Goal: Task Accomplishment & Management: Manage account settings

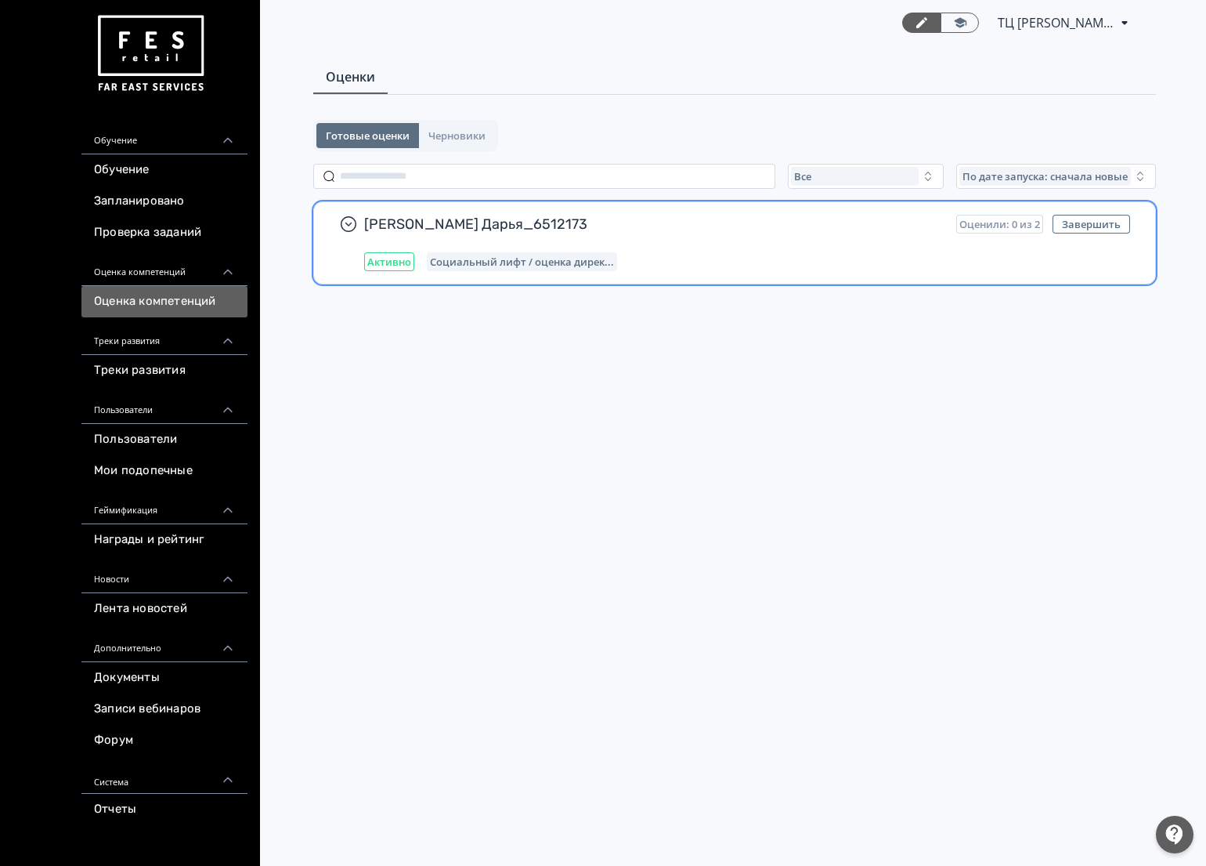
click at [392, 265] on span "Активно" at bounding box center [389, 261] width 44 height 13
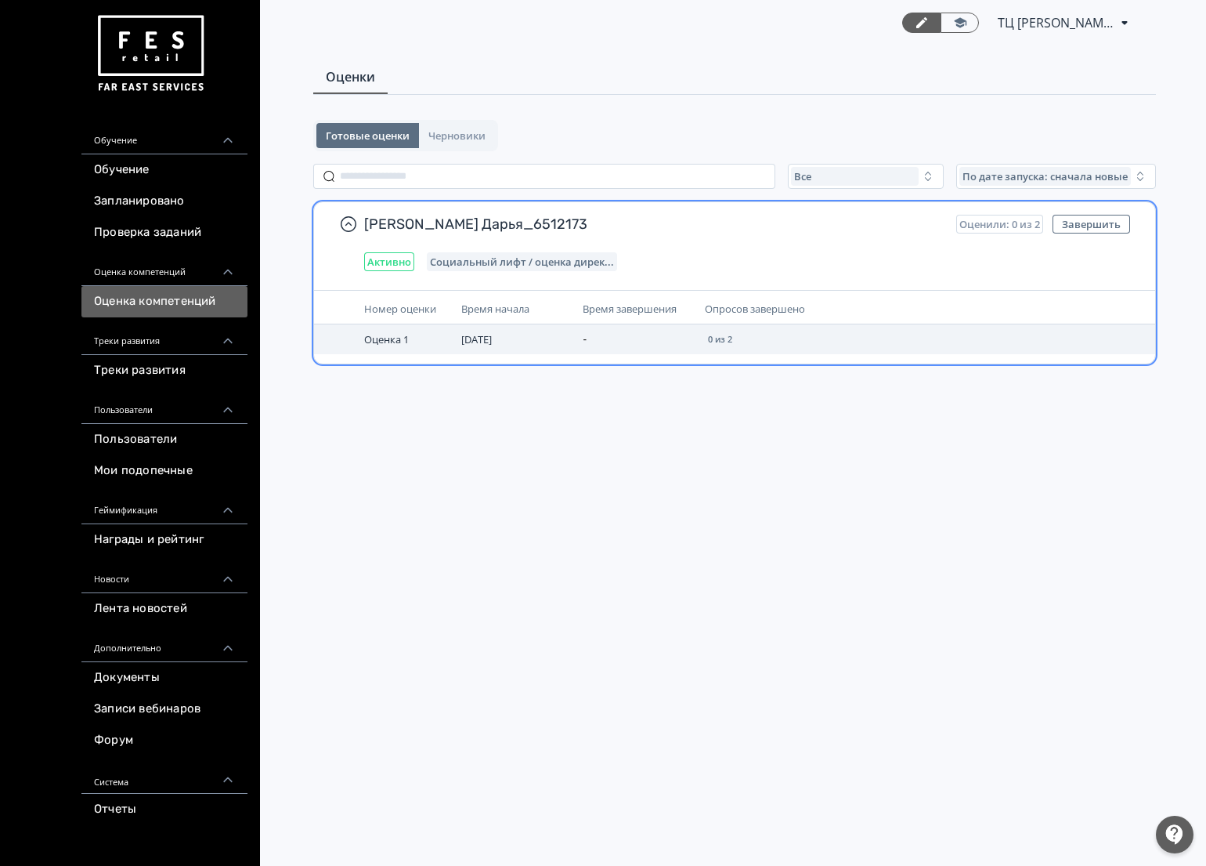
click at [691, 342] on td "-" at bounding box center [637, 339] width 121 height 30
drag, startPoint x: 703, startPoint y: 338, endPoint x: 772, endPoint y: 338, distance: 68.9
click at [770, 338] on td "0 из 2" at bounding box center [841, 339] width 284 height 30
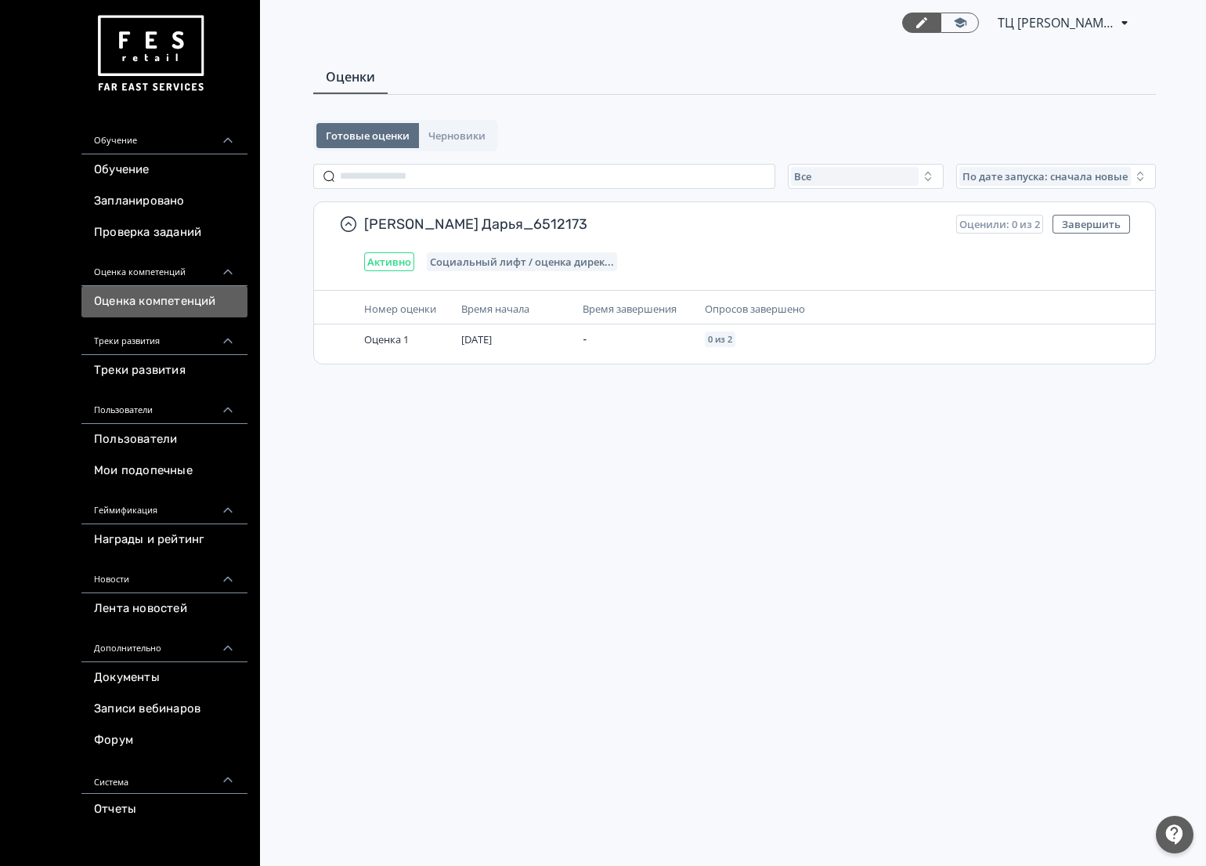
click at [607, 478] on div "ТЦ Макси Тула CR 6512173 PRO Повысьте эффективность платформы при помощи дополн…" at bounding box center [734, 433] width 943 height 866
click at [169, 230] on link "Проверка заданий" at bounding box center [164, 232] width 166 height 31
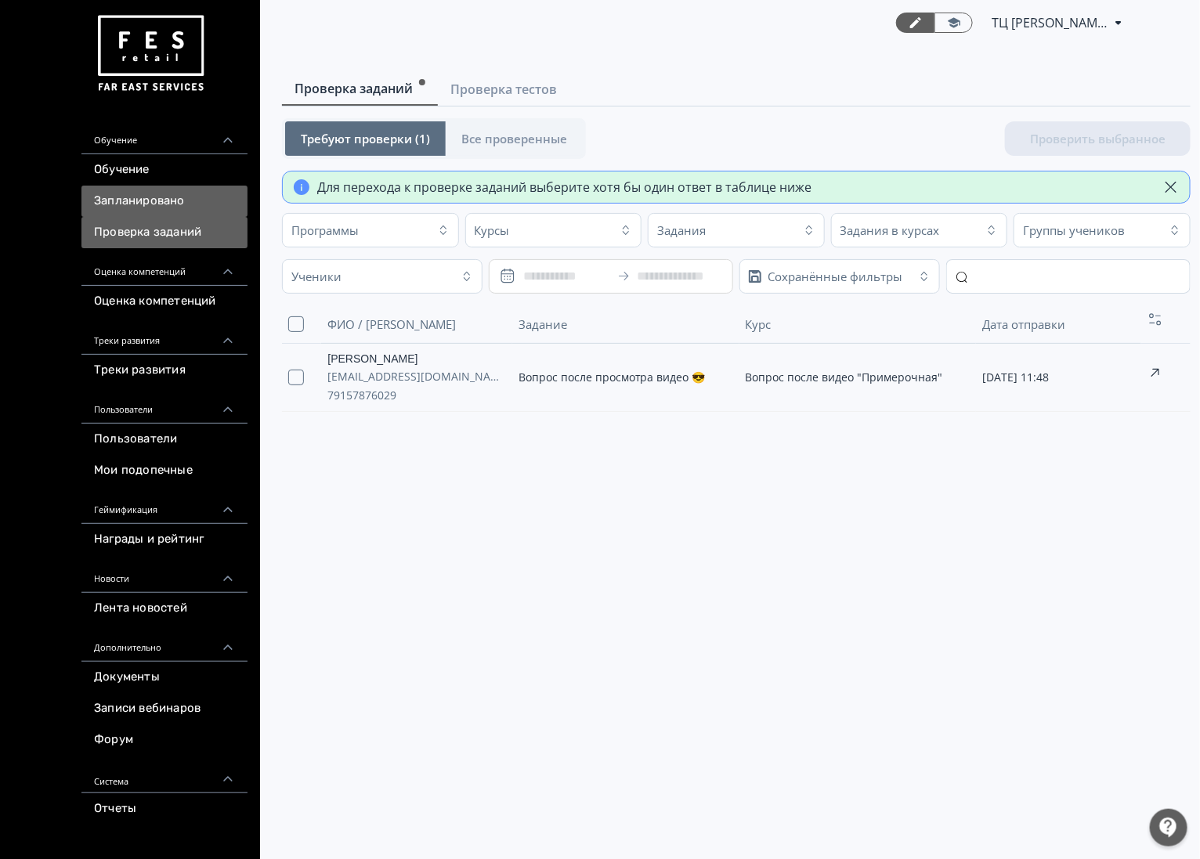
click at [178, 193] on link "Запланировано" at bounding box center [164, 201] width 166 height 31
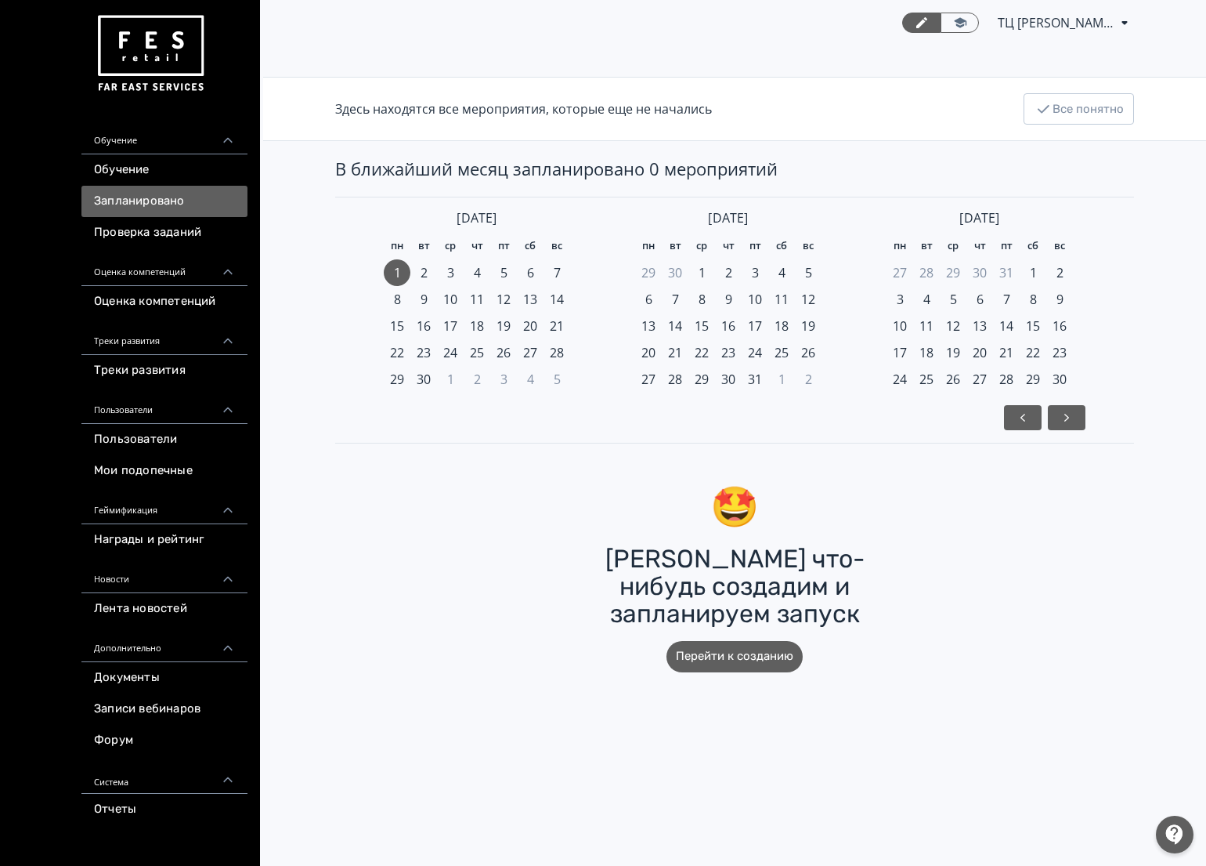
click at [183, 150] on div "Обучение" at bounding box center [164, 136] width 166 height 38
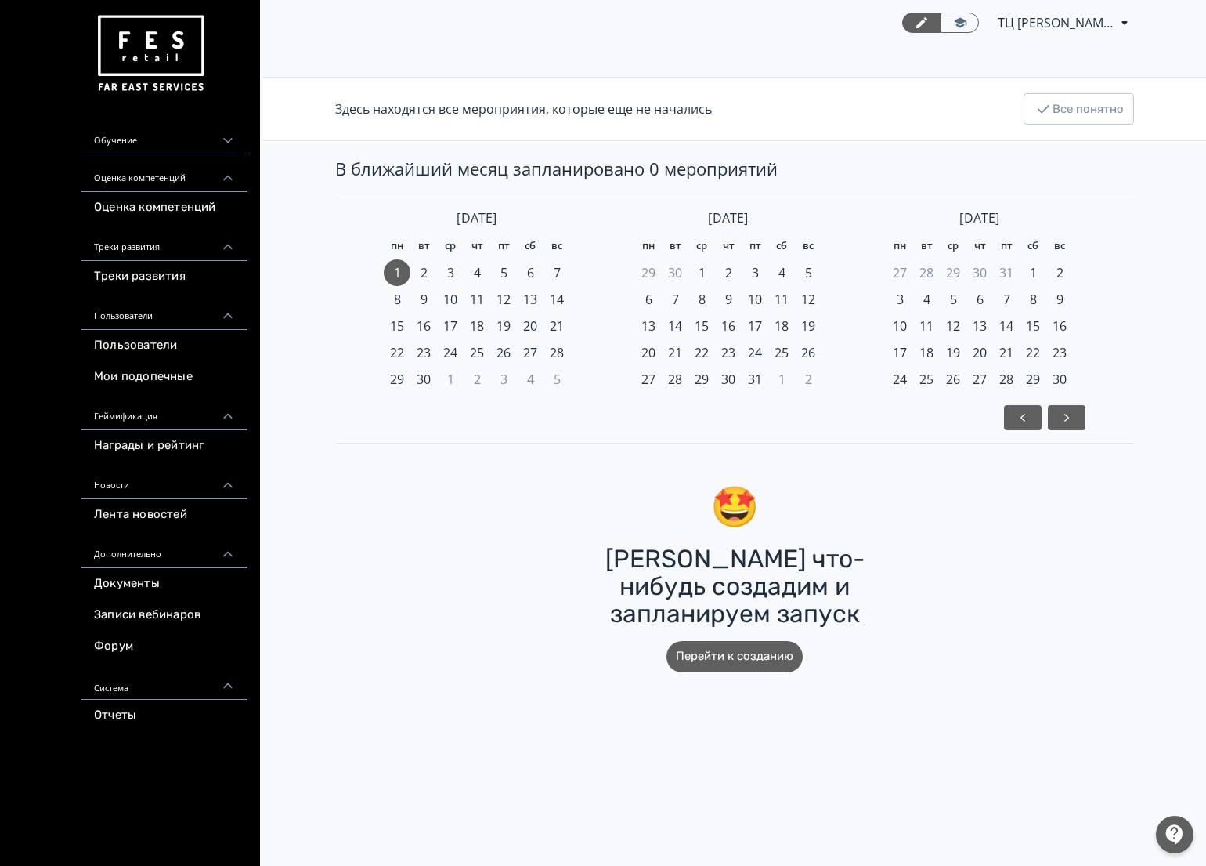
click at [183, 139] on div "Обучение" at bounding box center [164, 136] width 166 height 38
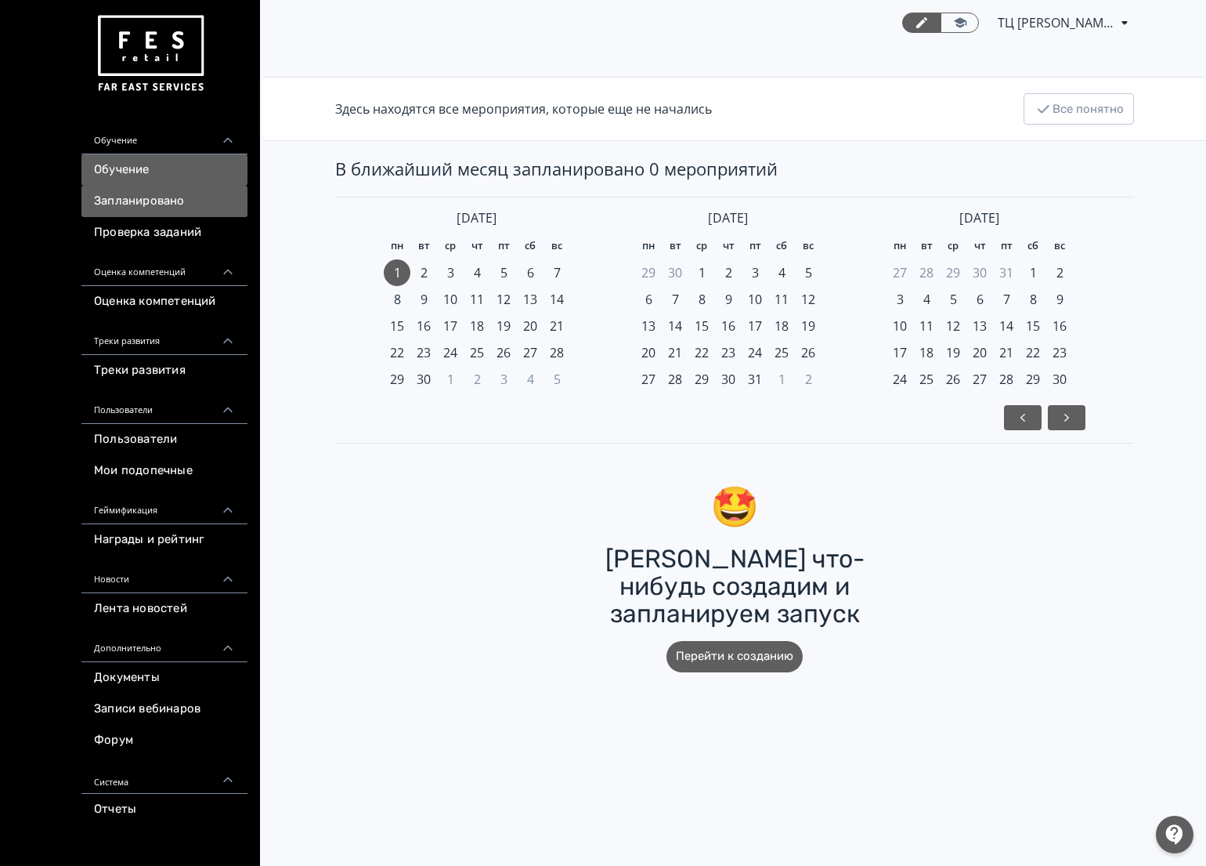
click at [172, 168] on link "Обучение" at bounding box center [164, 169] width 166 height 31
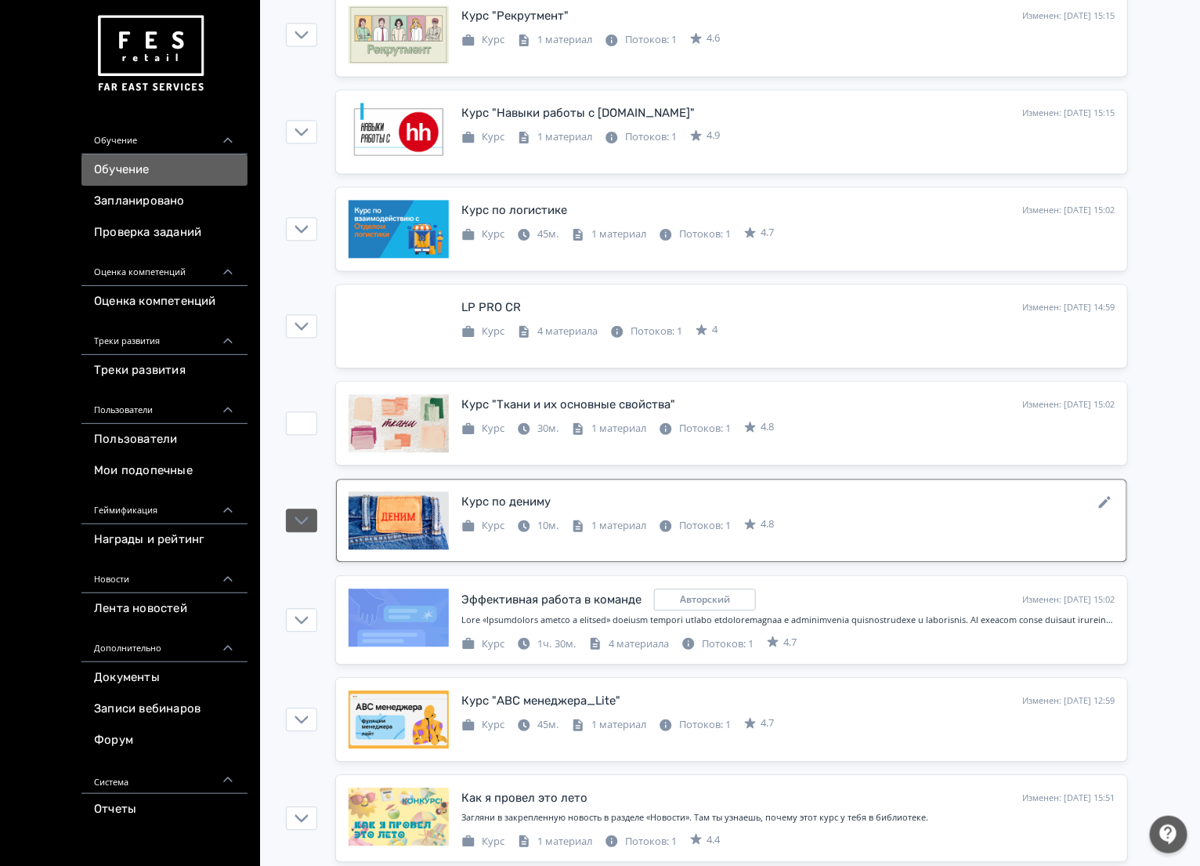
scroll to position [1273, 0]
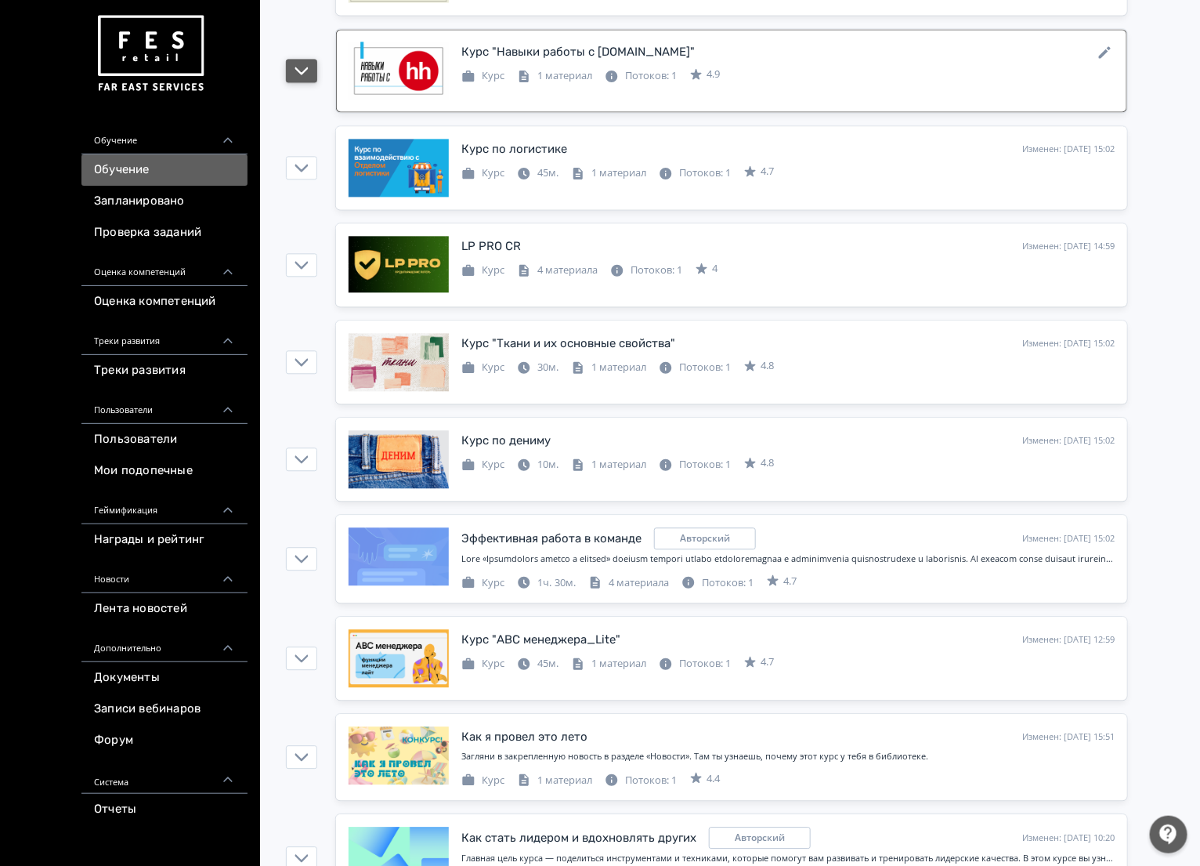
click at [306, 74] on icon "button" at bounding box center [301, 71] width 13 height 8
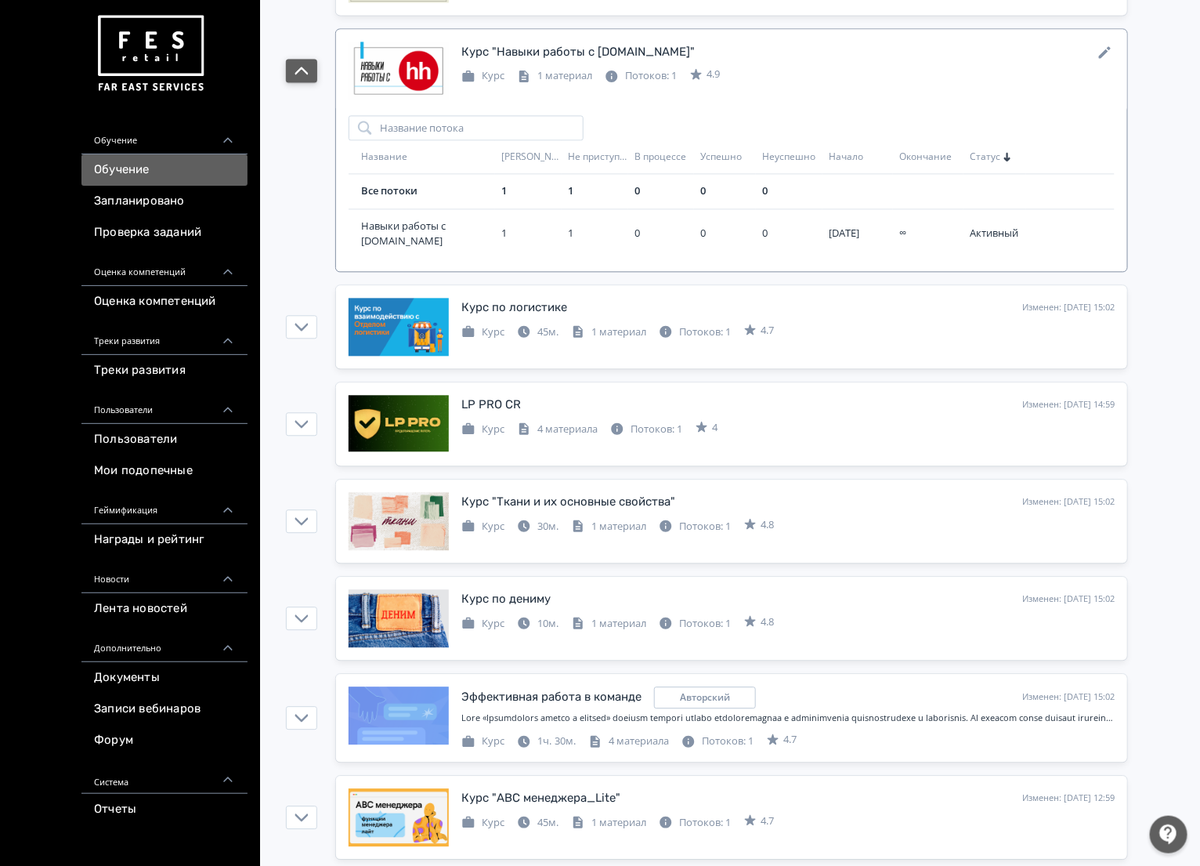
click at [306, 75] on icon "button" at bounding box center [302, 70] width 14 height 14
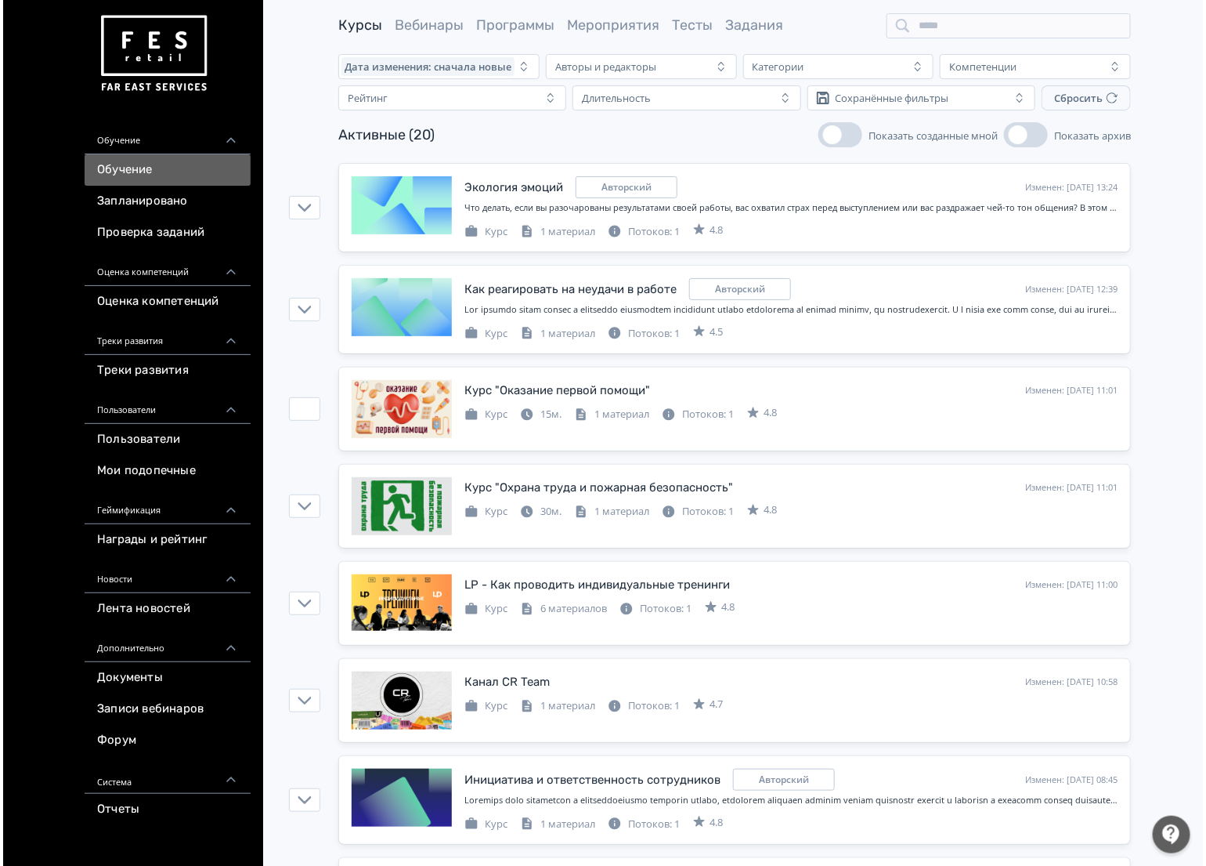
scroll to position [0, 0]
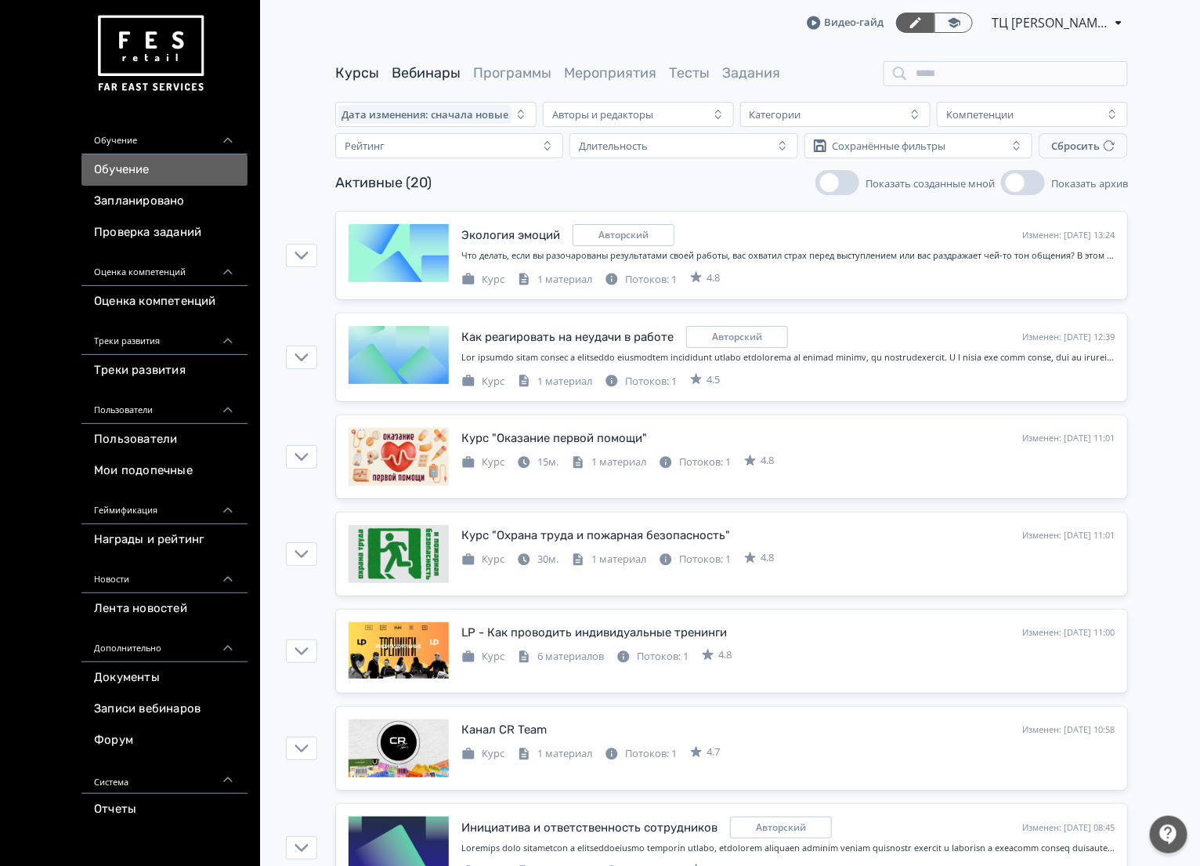
click at [439, 74] on link "Вебинары" at bounding box center [426, 72] width 69 height 17
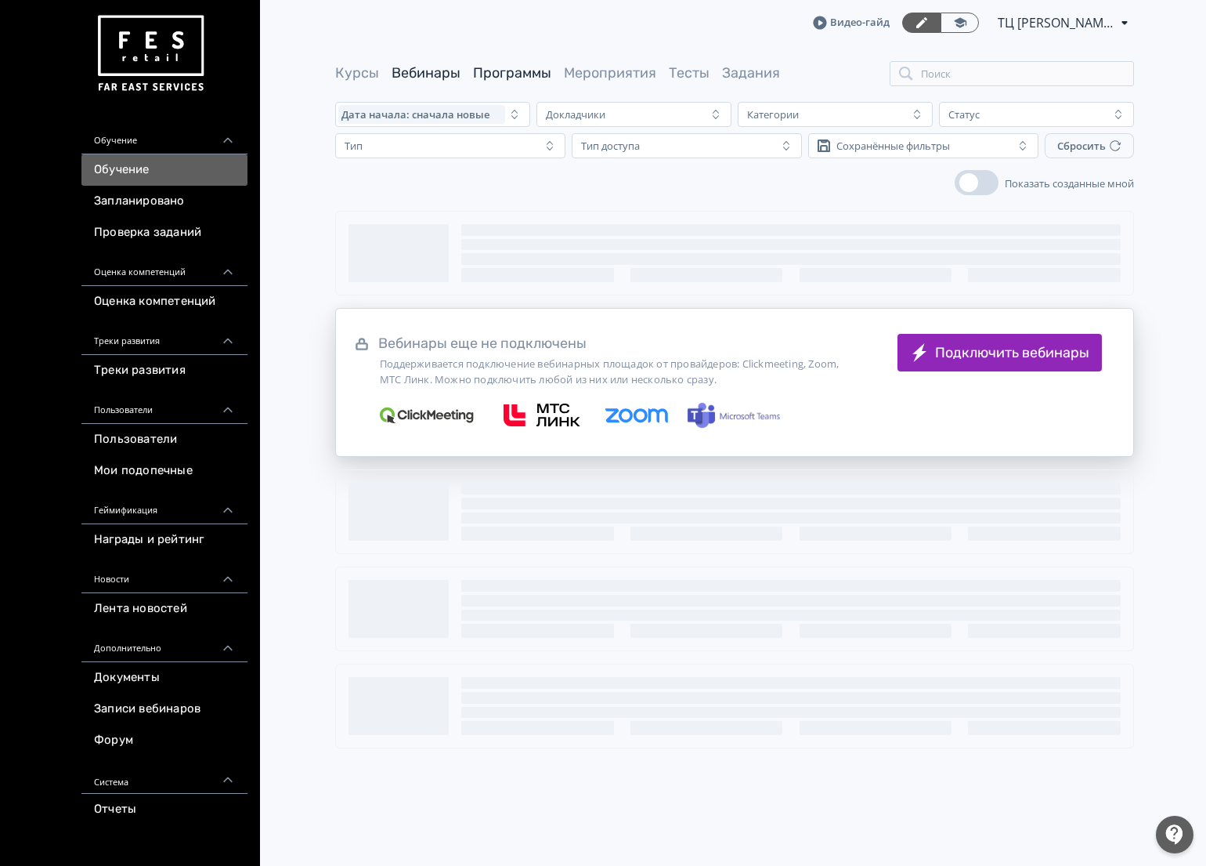
click at [522, 64] on link "Программы" at bounding box center [512, 72] width 78 height 17
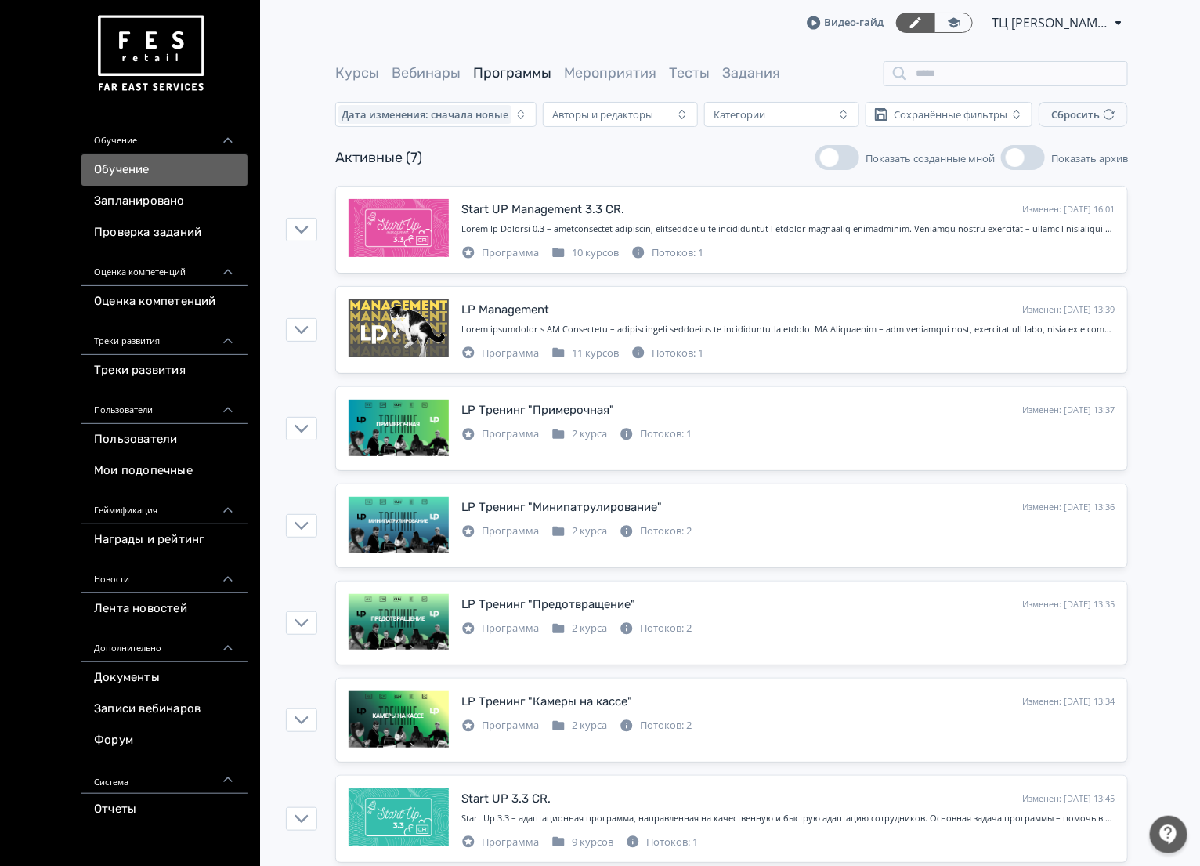
click at [322, 229] on div "Start UP Management 3.3 СR. Изменен: [DATE] 16:01 Программа 10 курсов Потоков: …" at bounding box center [731, 530] width 937 height 689
click at [308, 229] on icon "button" at bounding box center [302, 229] width 14 height 14
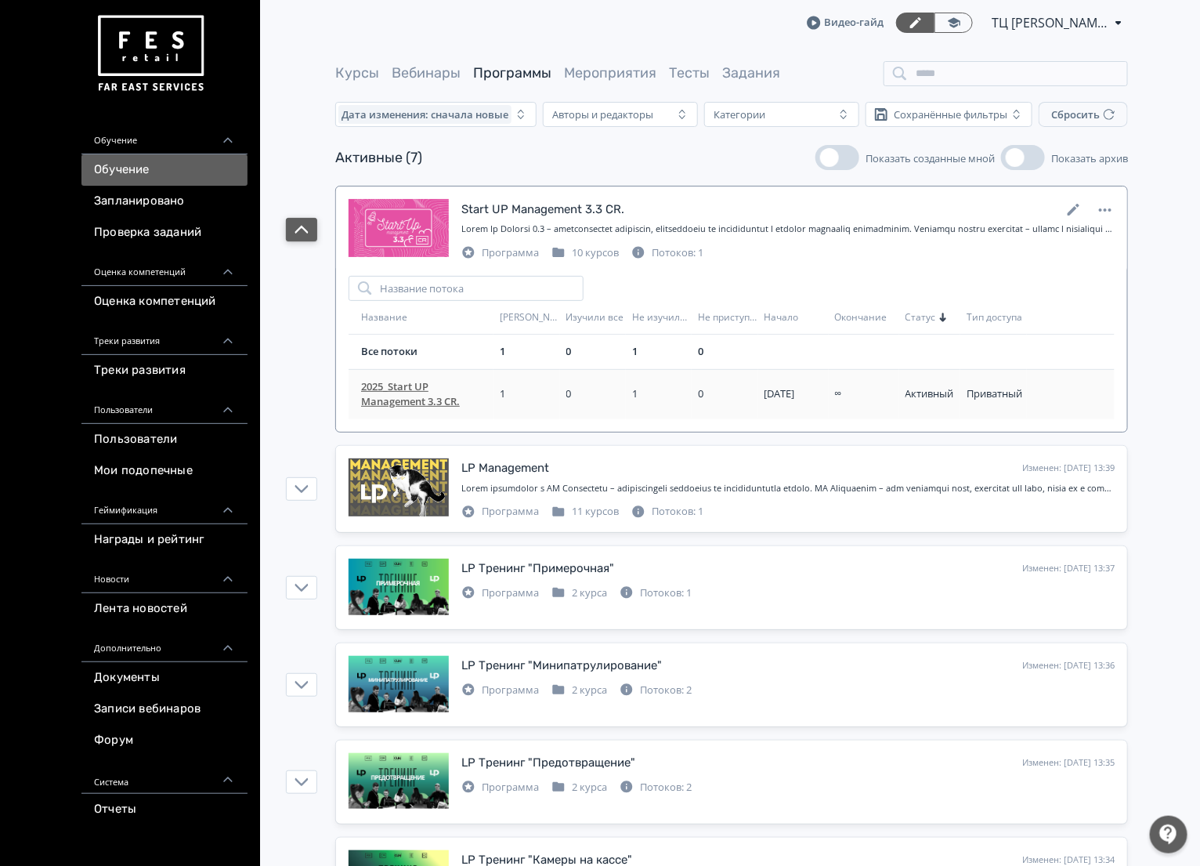
click at [408, 389] on span "2025_Start UP Management 3.3 СR." at bounding box center [427, 394] width 132 height 31
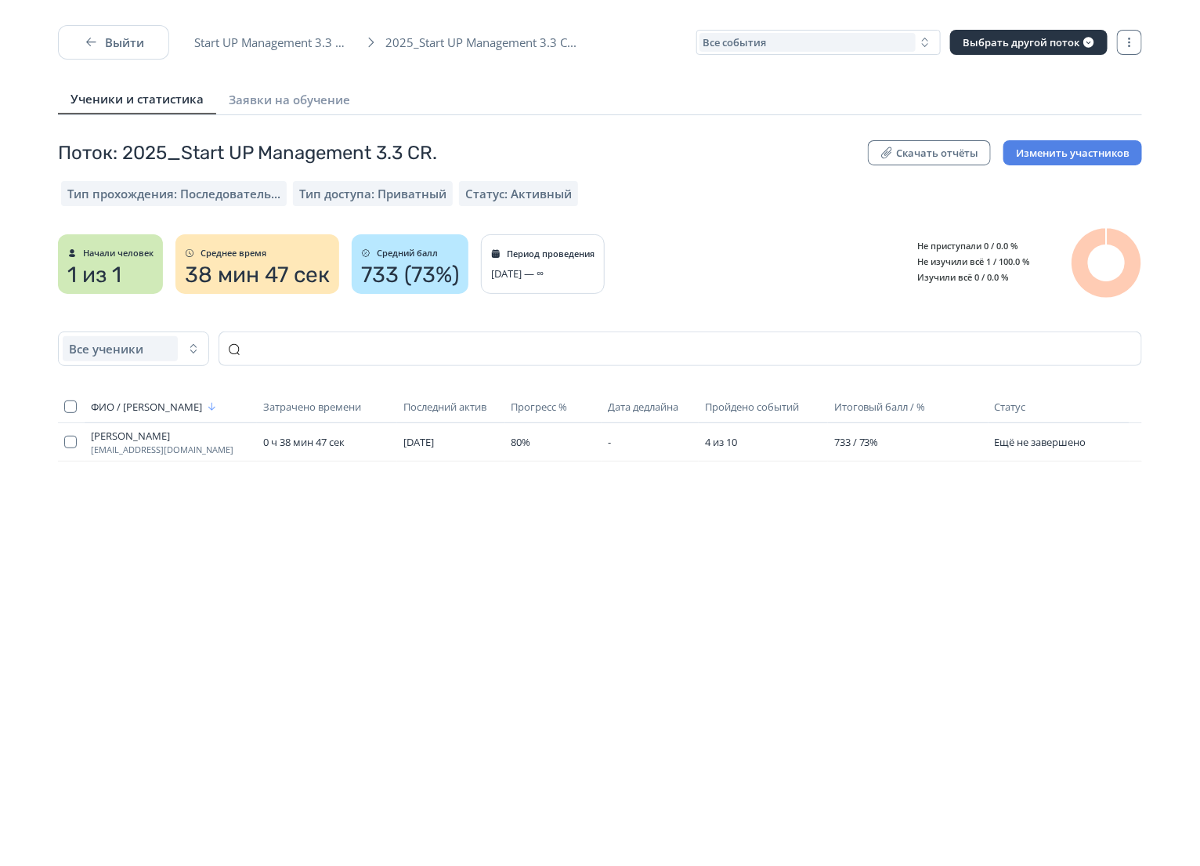
click at [1039, 154] on button "Изменить участников" at bounding box center [1072, 152] width 139 height 25
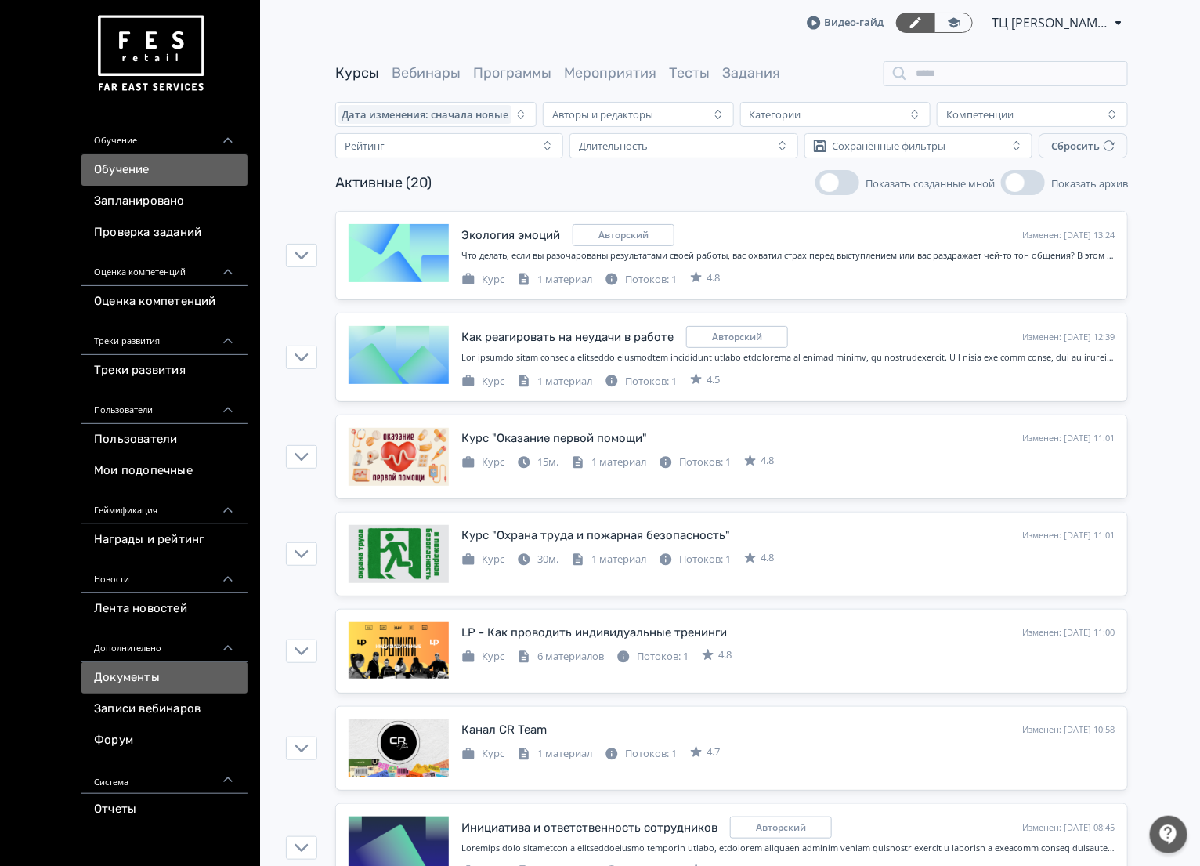
click at [183, 672] on link "Документы" at bounding box center [164, 677] width 166 height 31
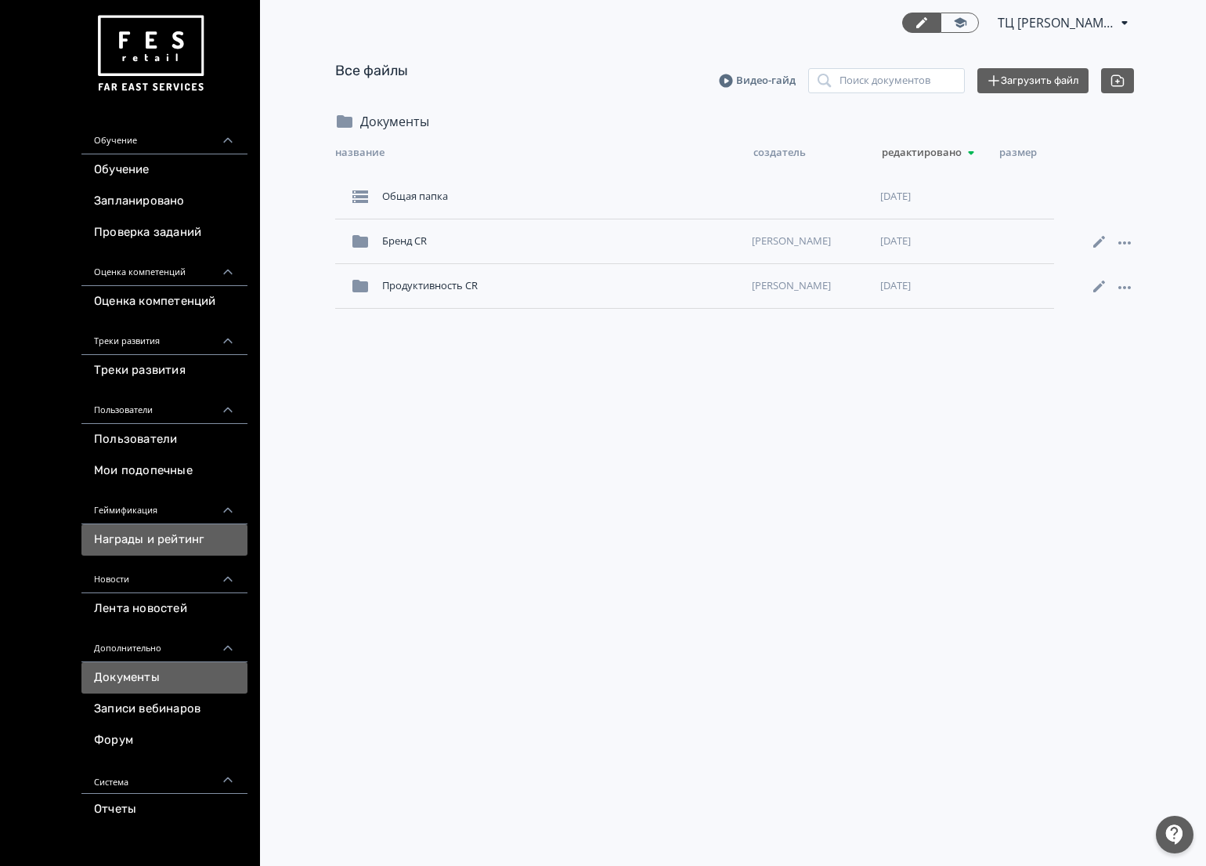
click at [177, 541] on link "Награды и рейтинг" at bounding box center [164, 539] width 166 height 31
